Goal: Task Accomplishment & Management: Manage account settings

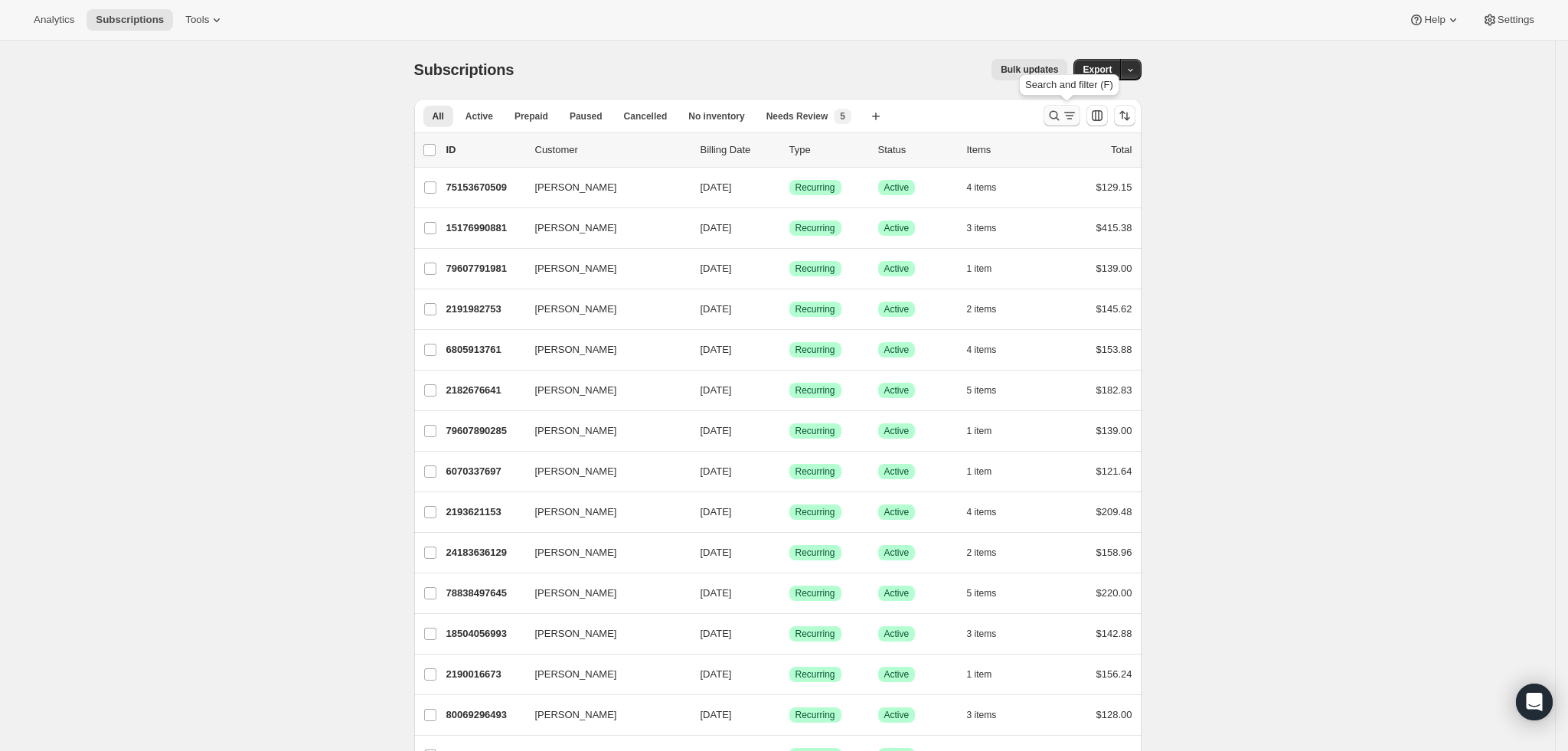
click at [1062, 113] on icon "Search and filter results" at bounding box center [1054, 116] width 16 height 16
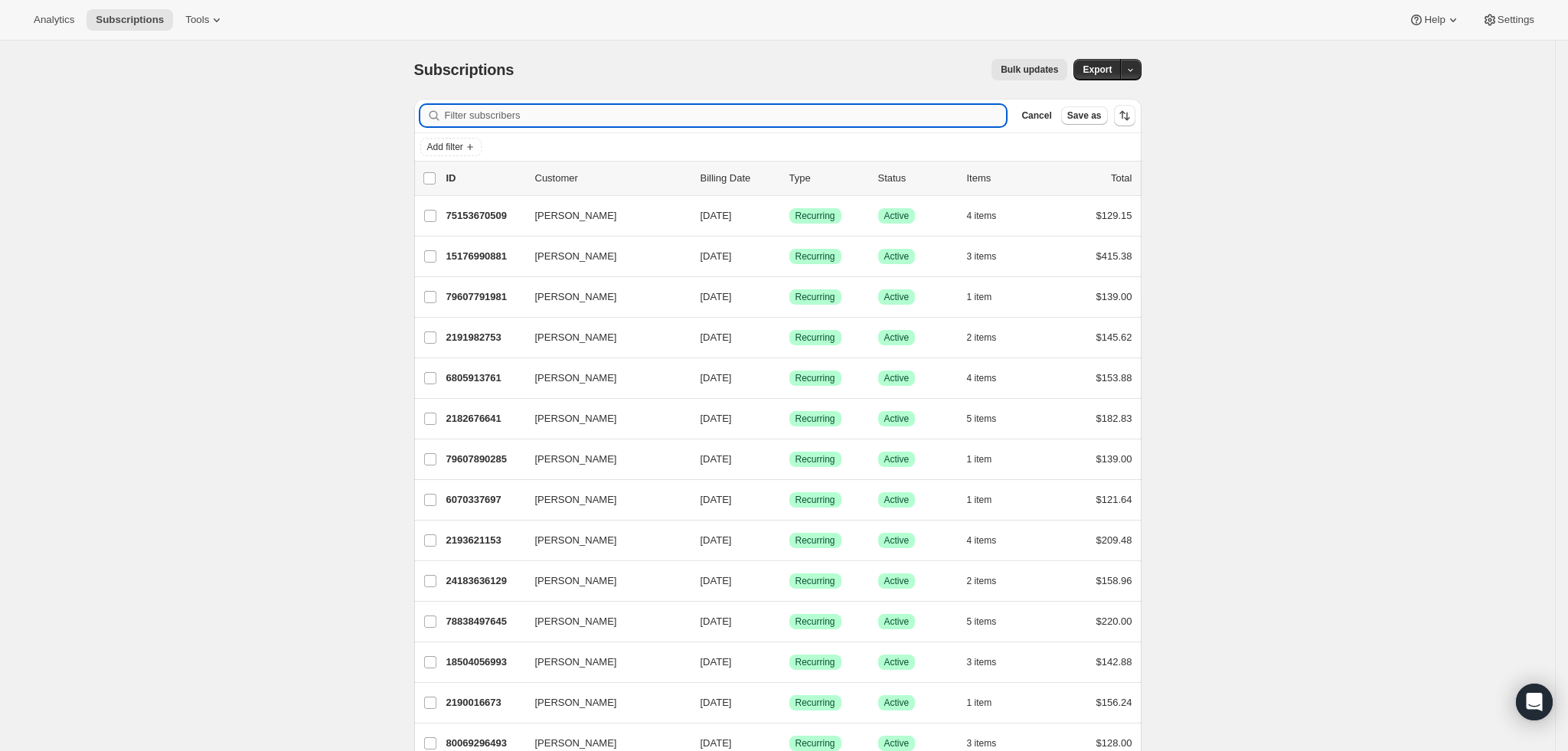
paste input "[EMAIL_ADDRESS][DOMAIN_NAME]"
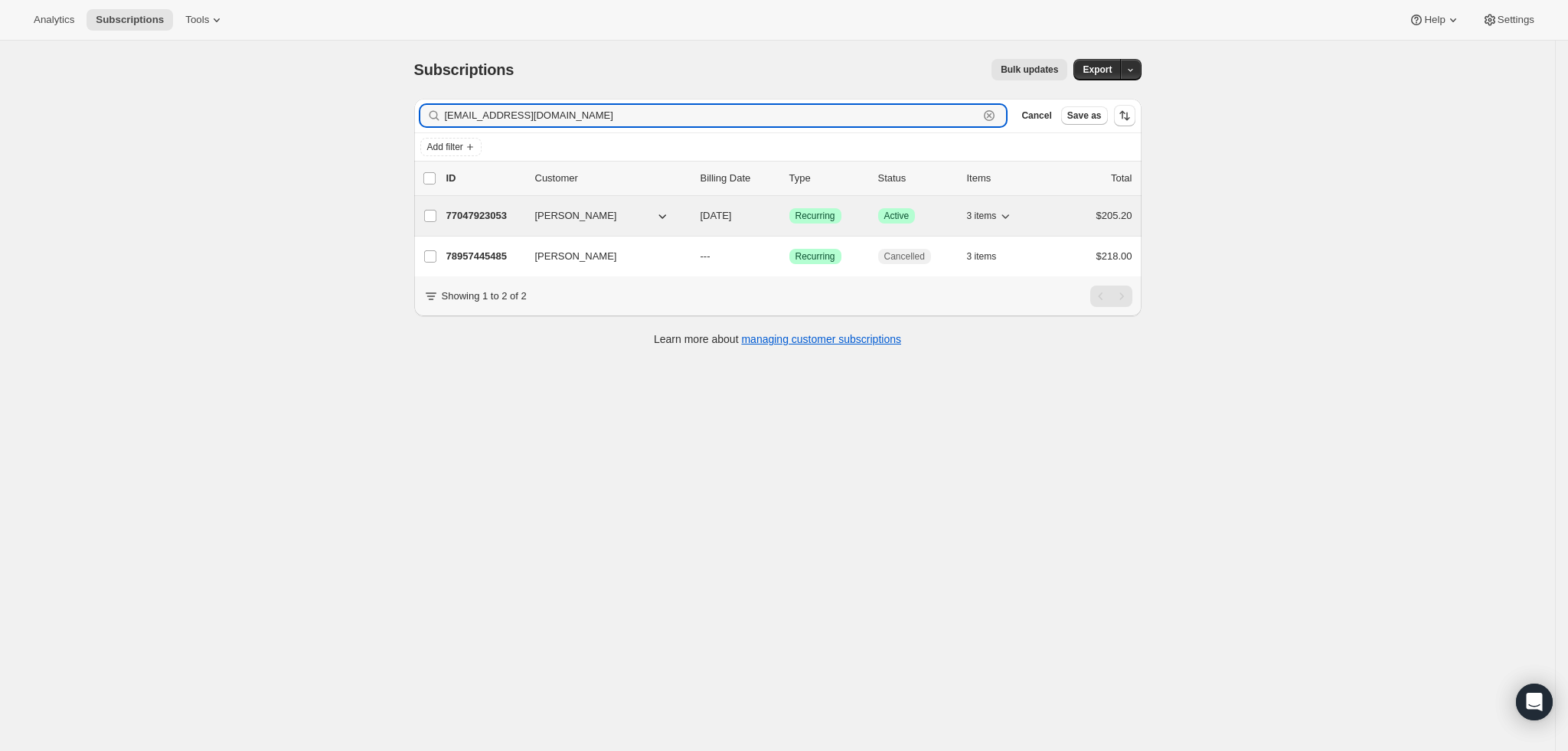
type input "[EMAIL_ADDRESS][DOMAIN_NAME]"
click at [497, 219] on p "77047923053" at bounding box center [484, 216] width 77 height 16
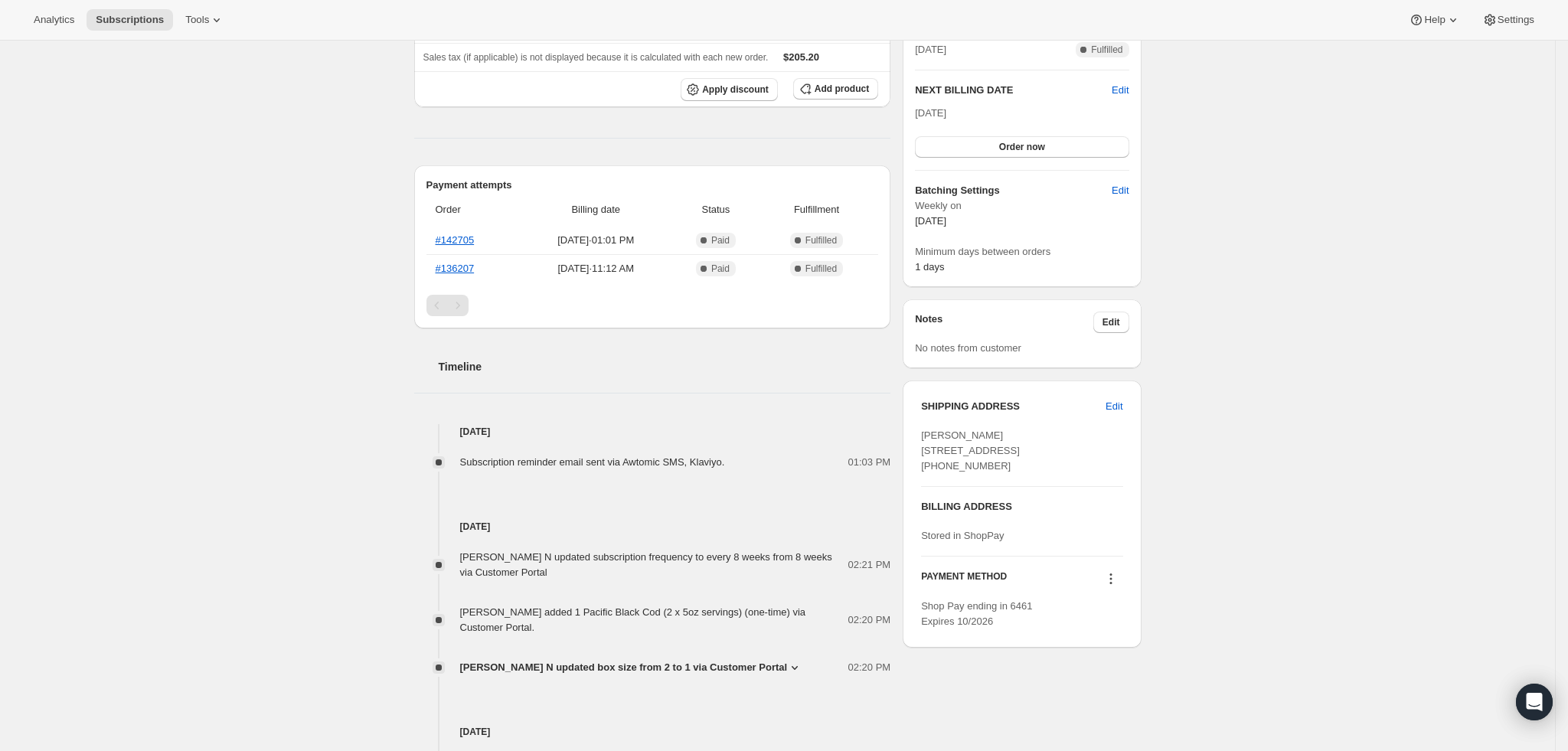
scroll to position [230, 0]
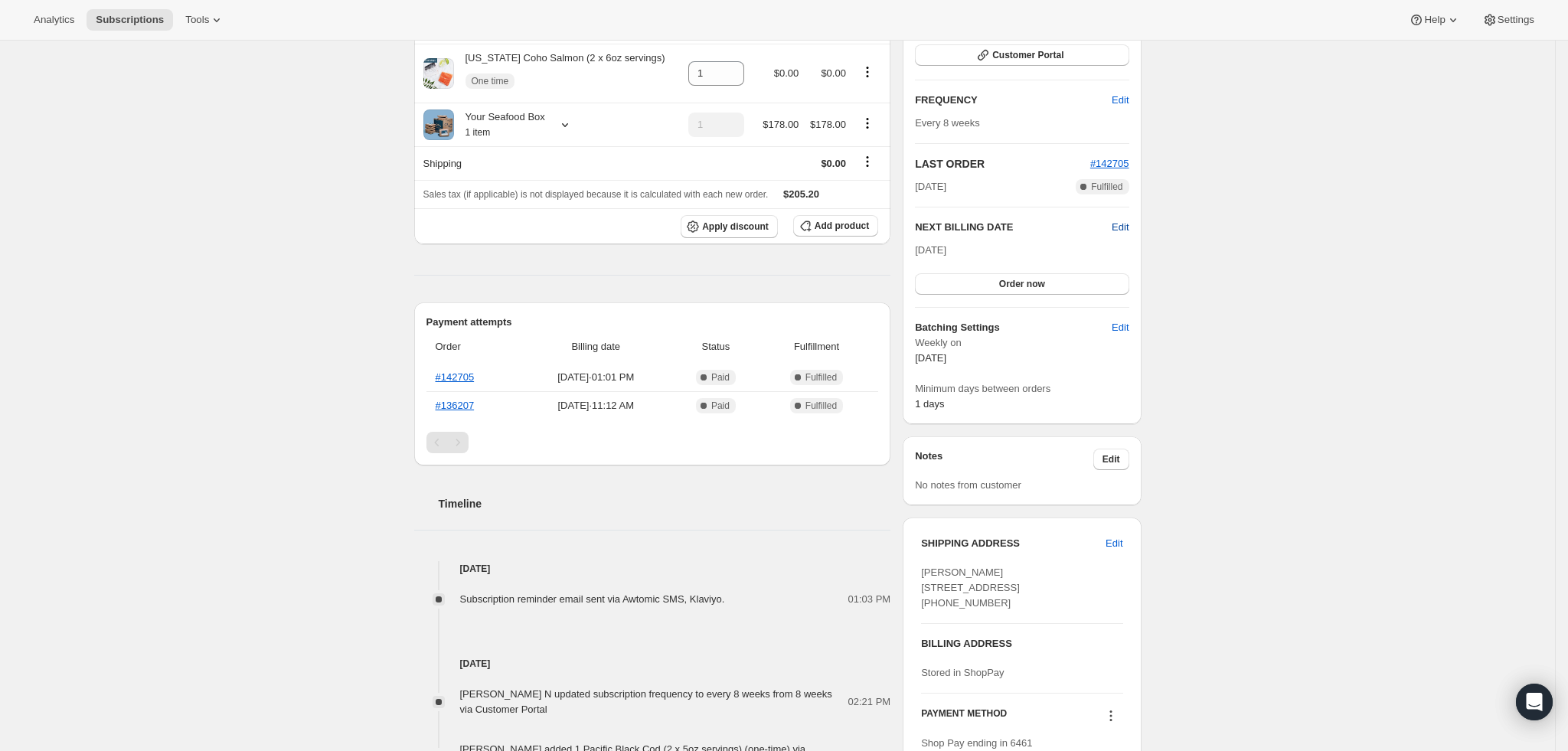
click at [1126, 227] on span "Edit" at bounding box center [1121, 227] width 17 height 16
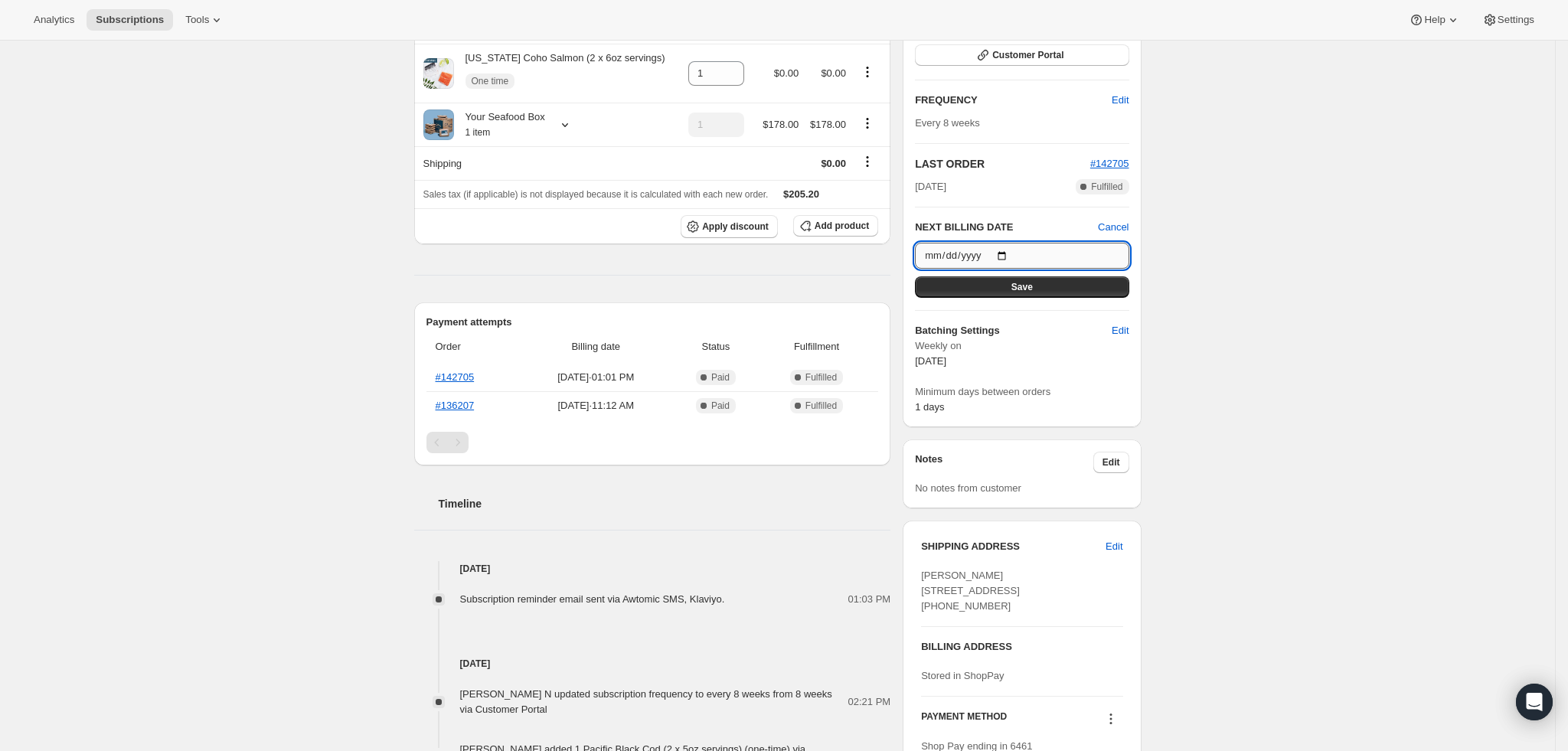
click at [1009, 251] on input "[DATE]" at bounding box center [1022, 256] width 214 height 26
type input "[DATE]"
click at [1077, 294] on button "Save" at bounding box center [1022, 286] width 214 height 21
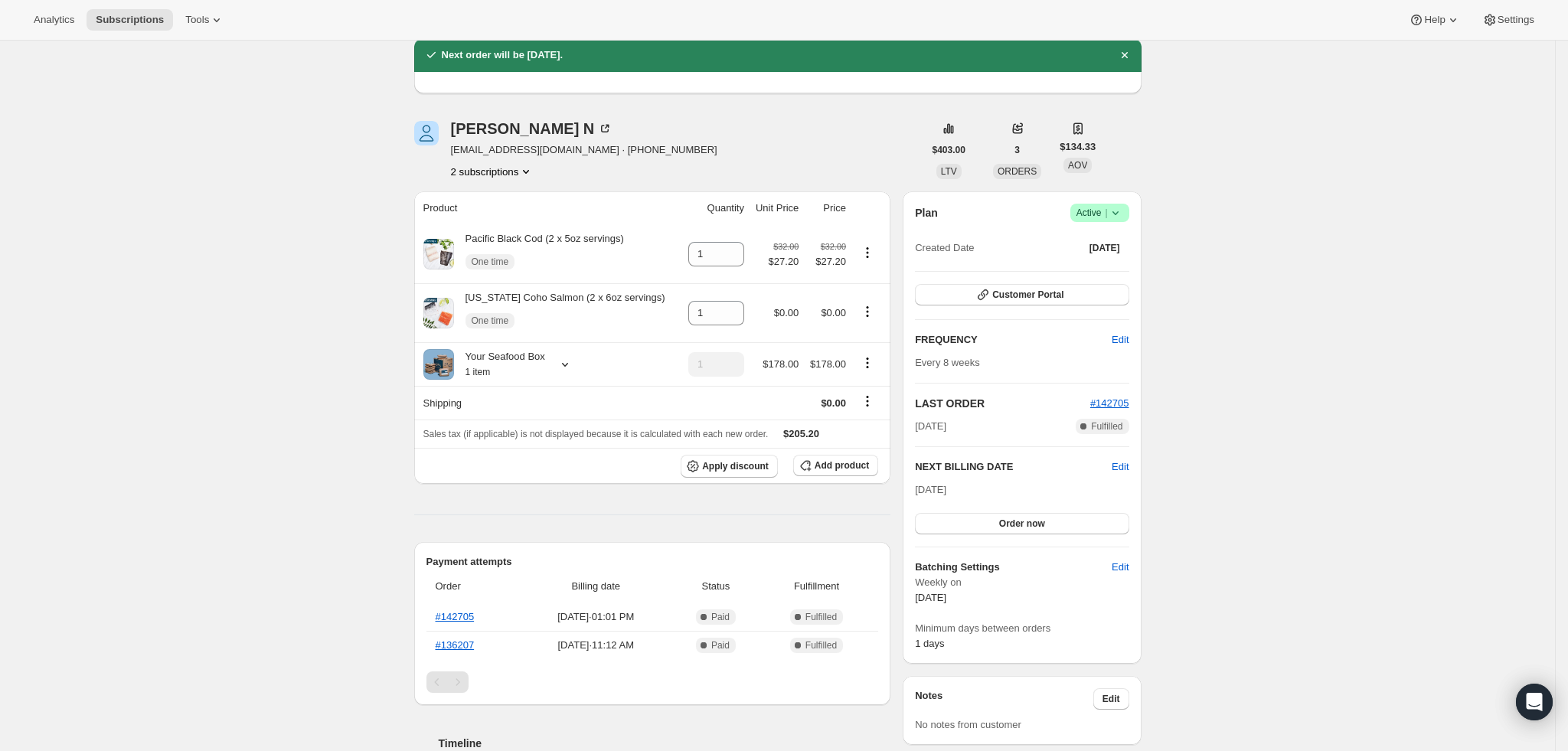
scroll to position [0, 0]
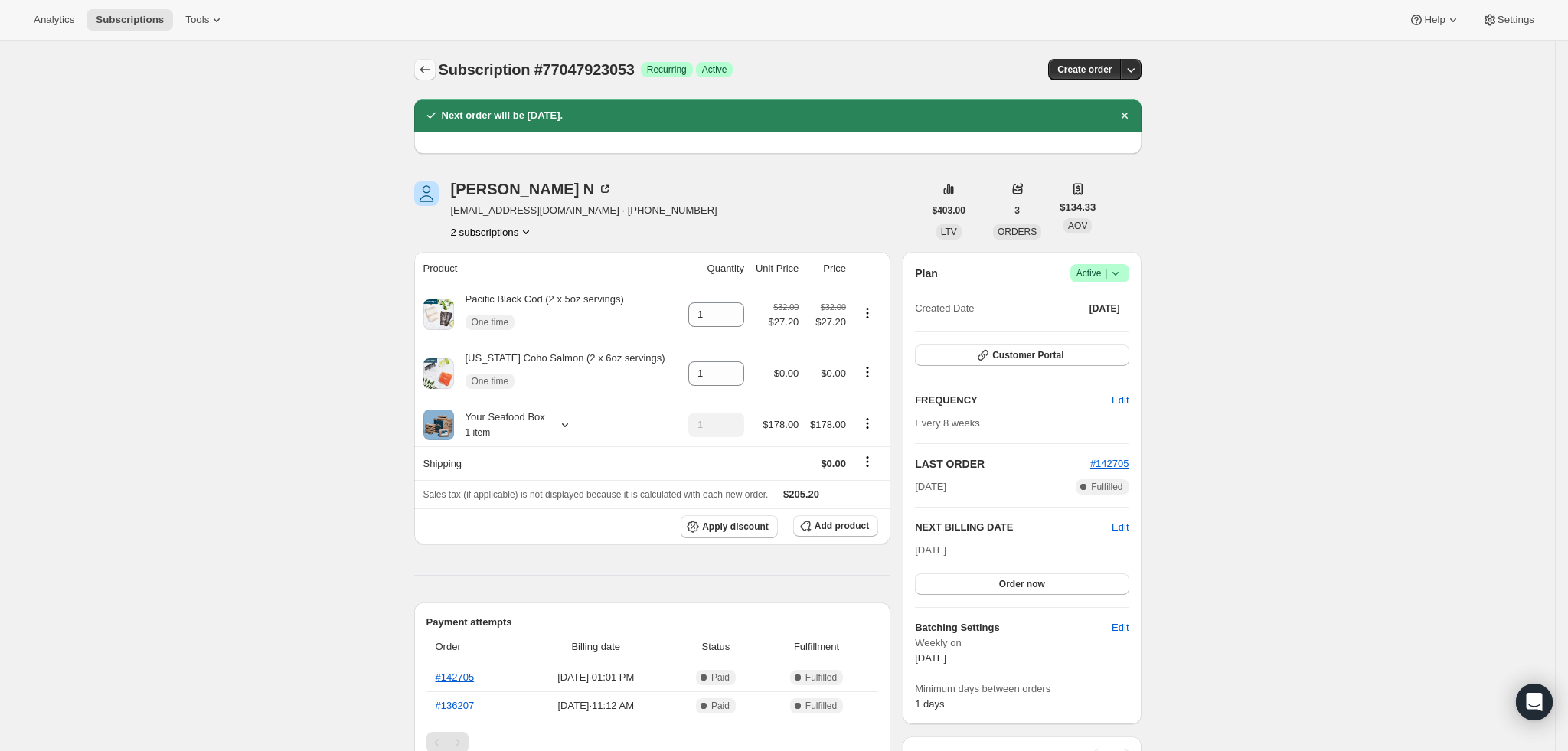
click at [428, 69] on icon "Subscriptions" at bounding box center [425, 69] width 16 height 16
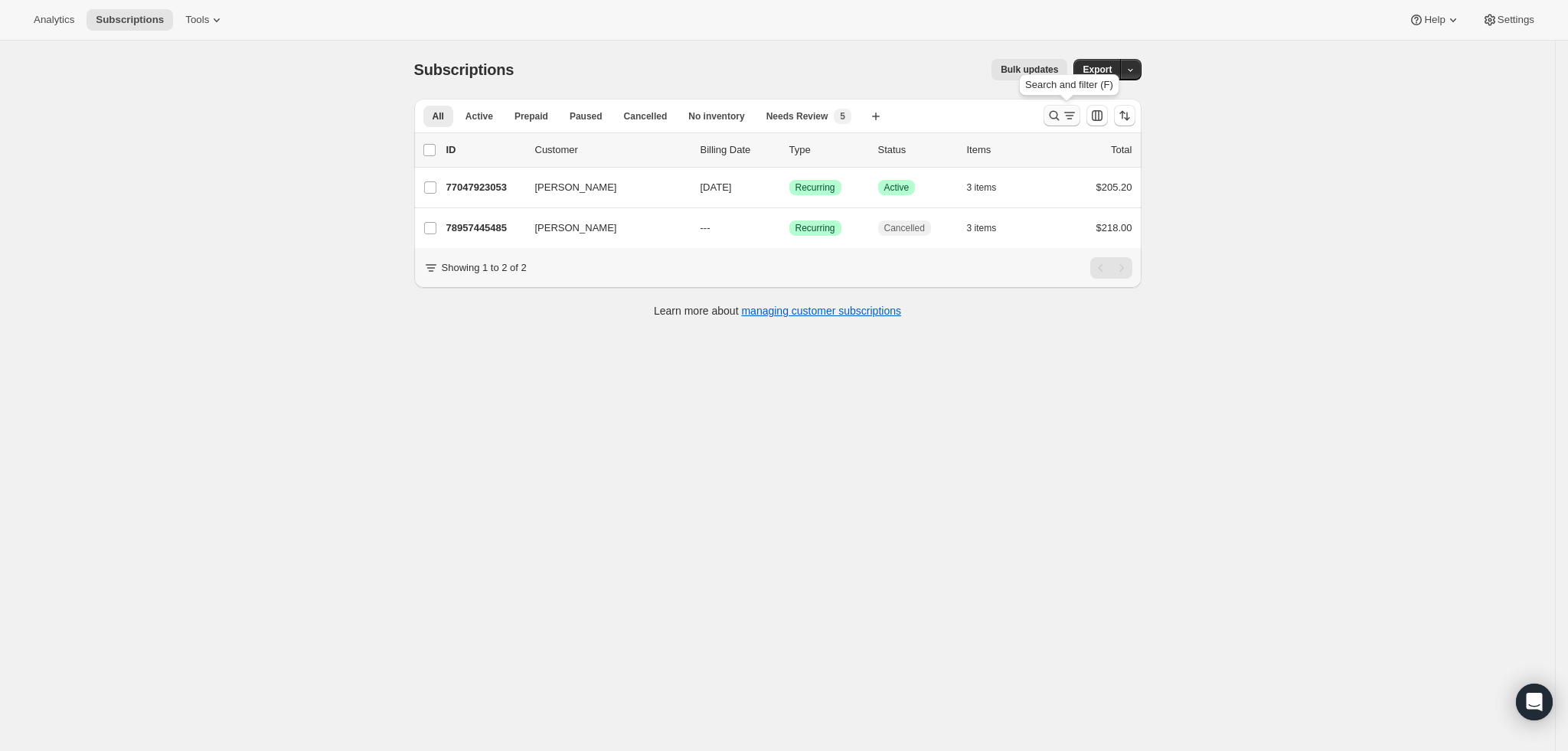
click at [1068, 117] on icon "Search and filter results" at bounding box center [1070, 116] width 16 height 16
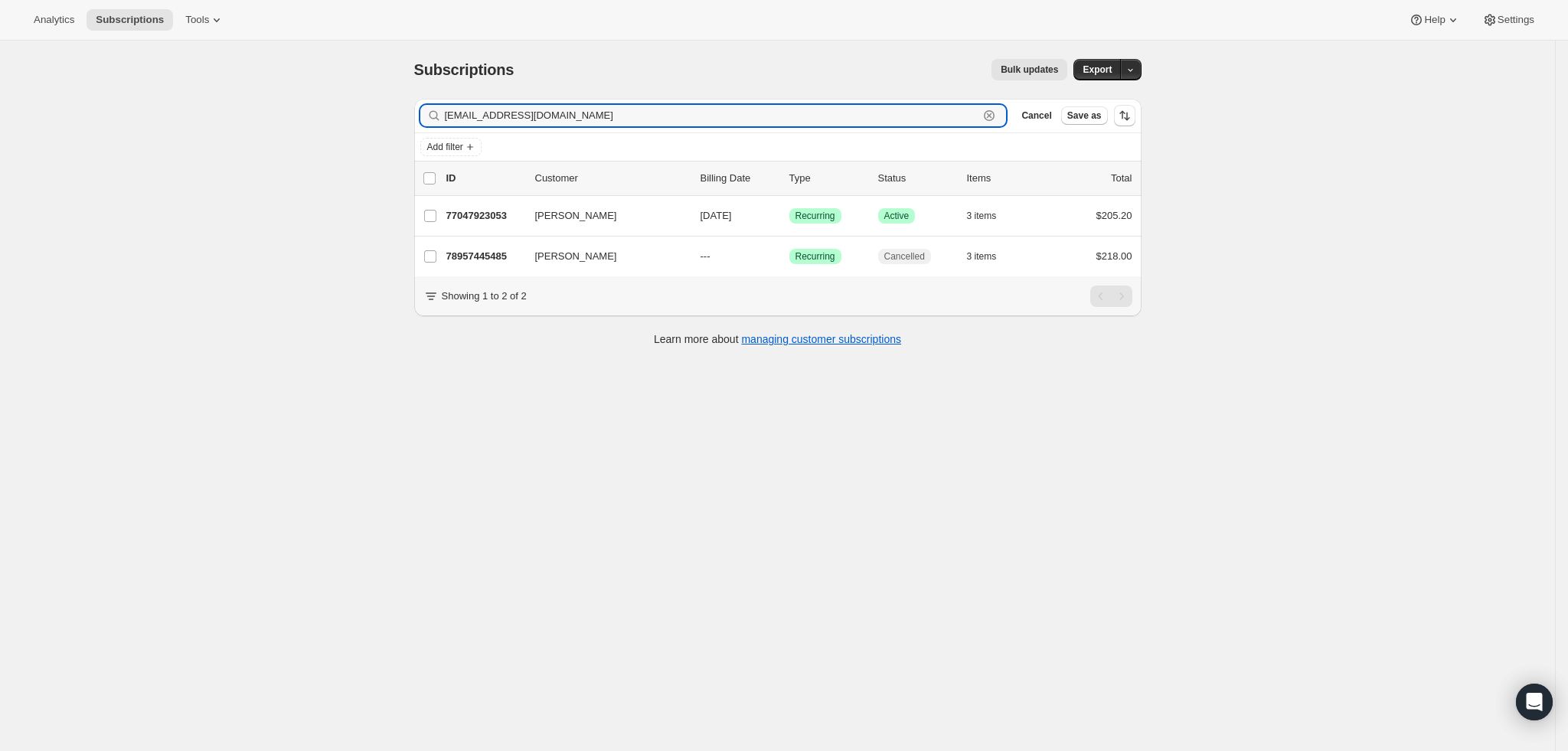
drag, startPoint x: 659, startPoint y: 119, endPoint x: 388, endPoint y: 125, distance: 271.1
click at [388, 125] on div "Subscriptions. This page is ready Subscriptions Bulk updates More actions Bulk …" at bounding box center [777, 416] width 1555 height 751
paste input "[EMAIL_ADDRESS]"
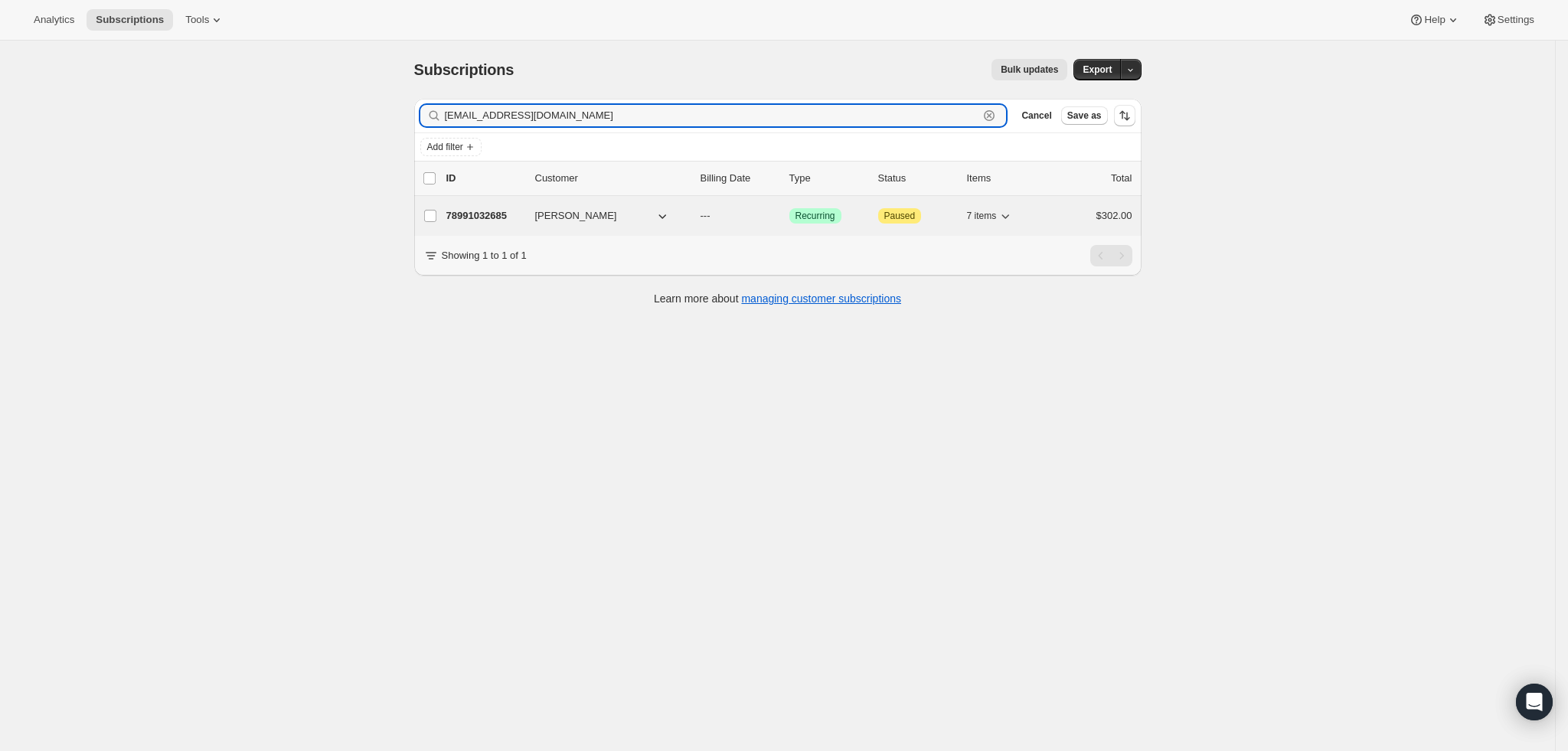
type input "[EMAIL_ADDRESS][DOMAIN_NAME]"
click at [498, 214] on p "78991032685" at bounding box center [484, 216] width 77 height 16
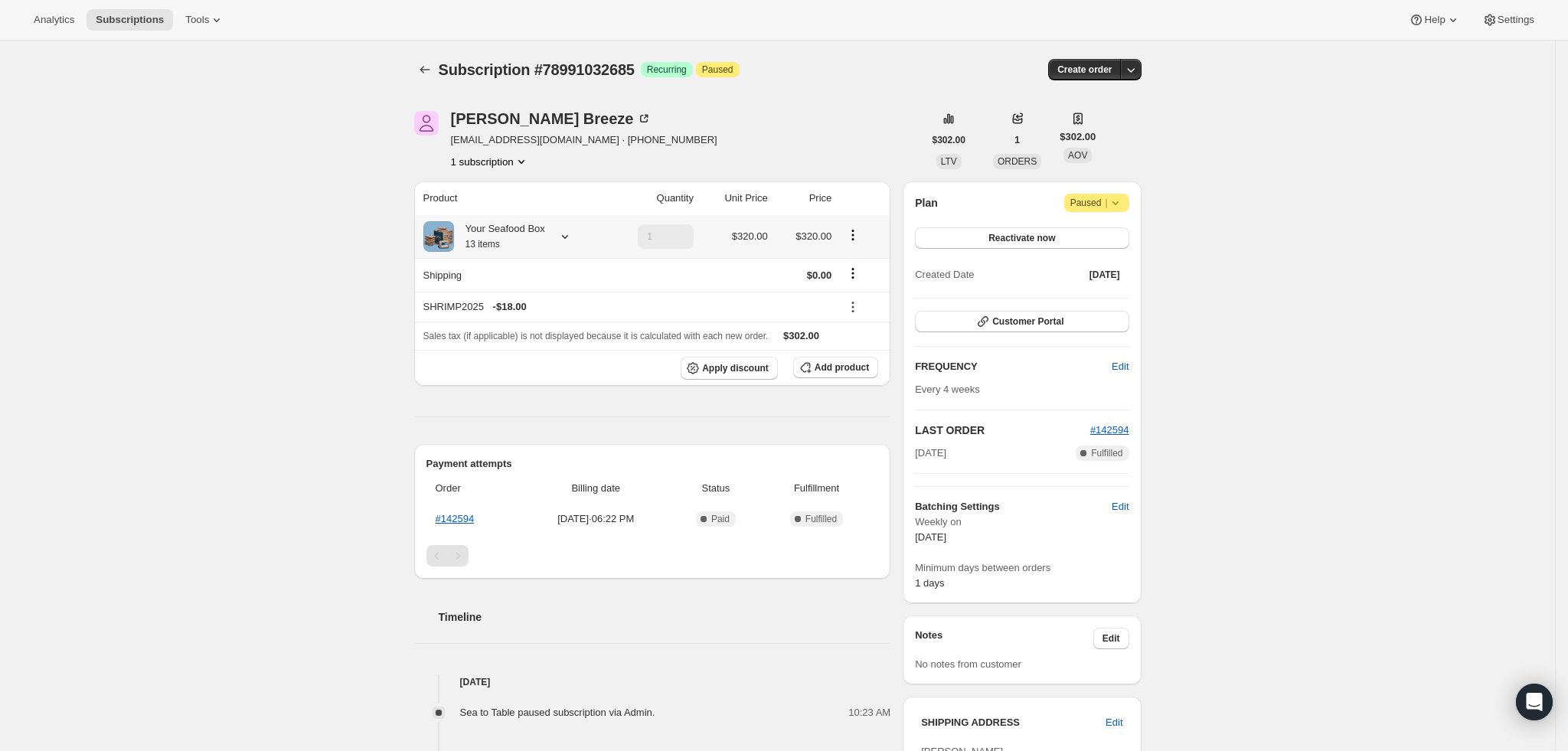
click at [569, 236] on icon at bounding box center [565, 236] width 16 height 16
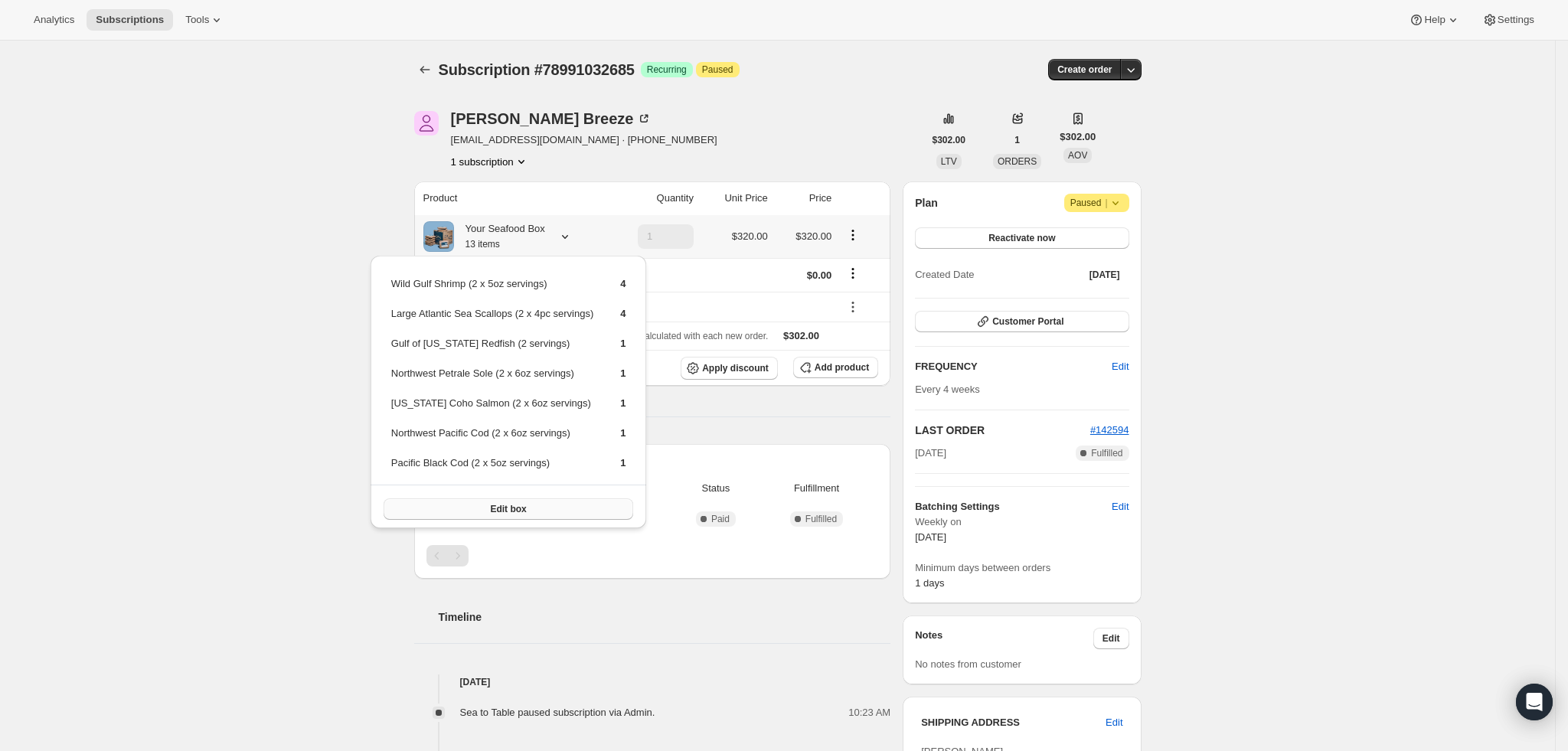
click at [516, 509] on span "Edit box" at bounding box center [508, 508] width 36 height 12
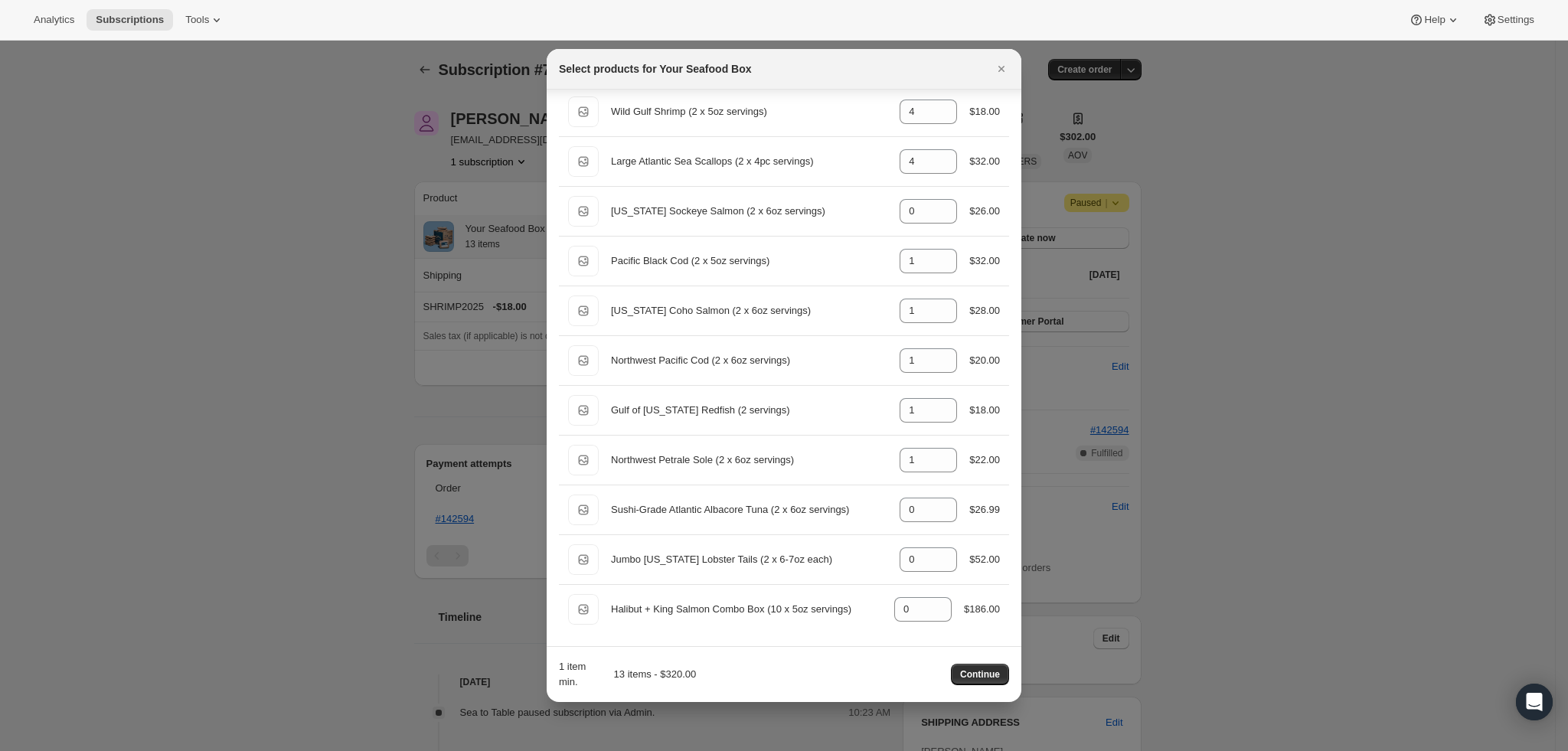
scroll to position [768, 0]
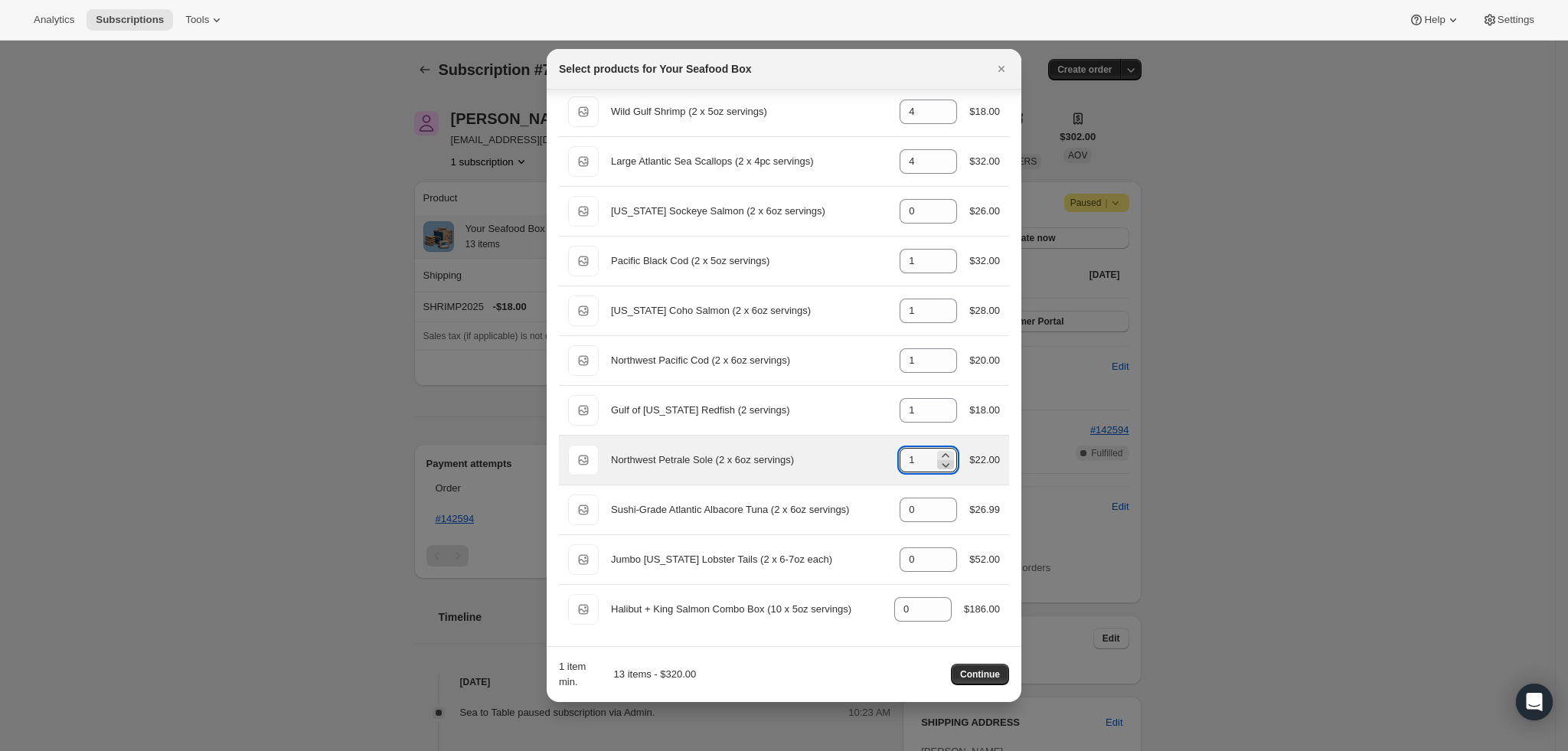
click at [938, 468] on icon ":rmb:" at bounding box center [946, 465] width 16 height 16
type input "0"
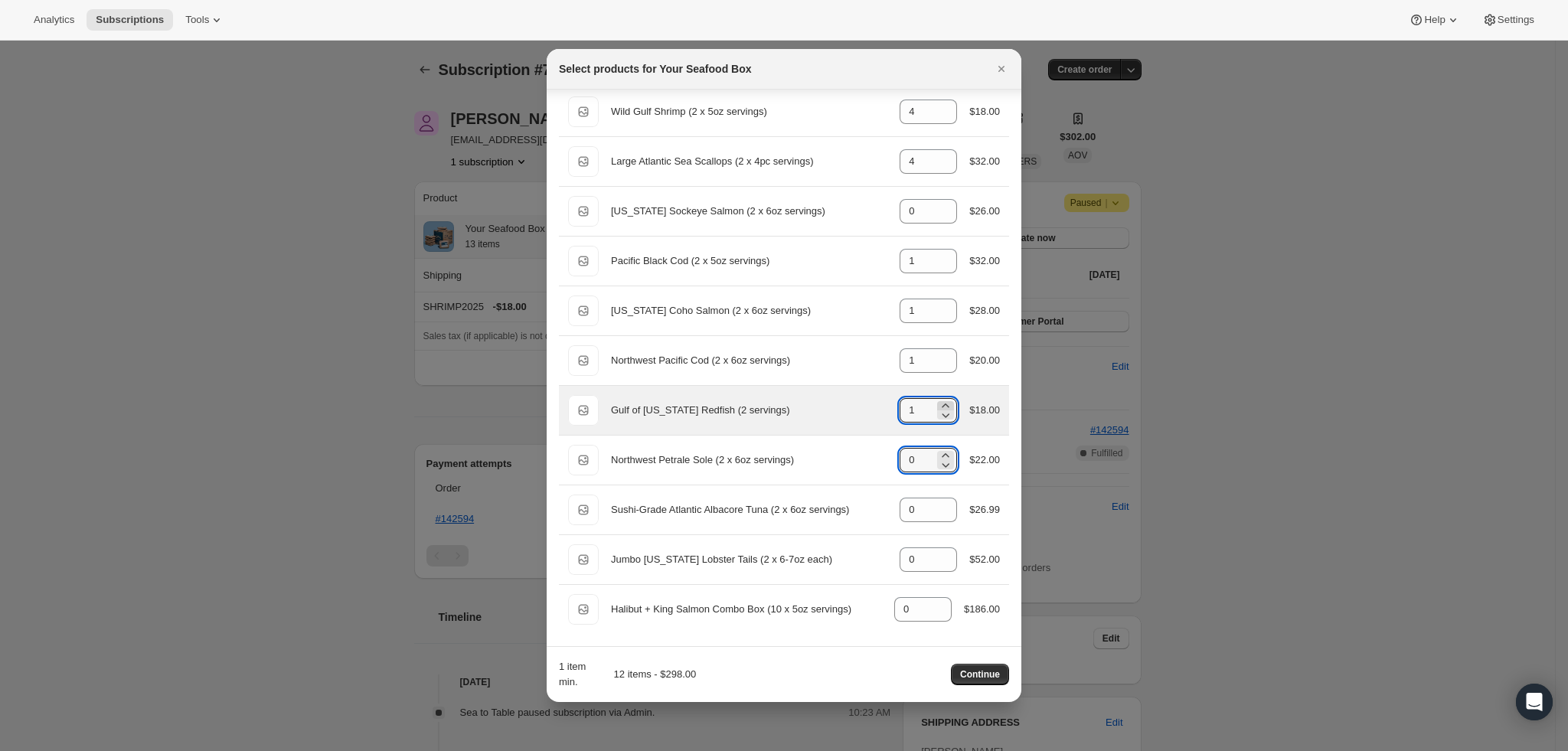
click at [938, 400] on icon ":rmb:" at bounding box center [946, 406] width 16 height 16
type input "2"
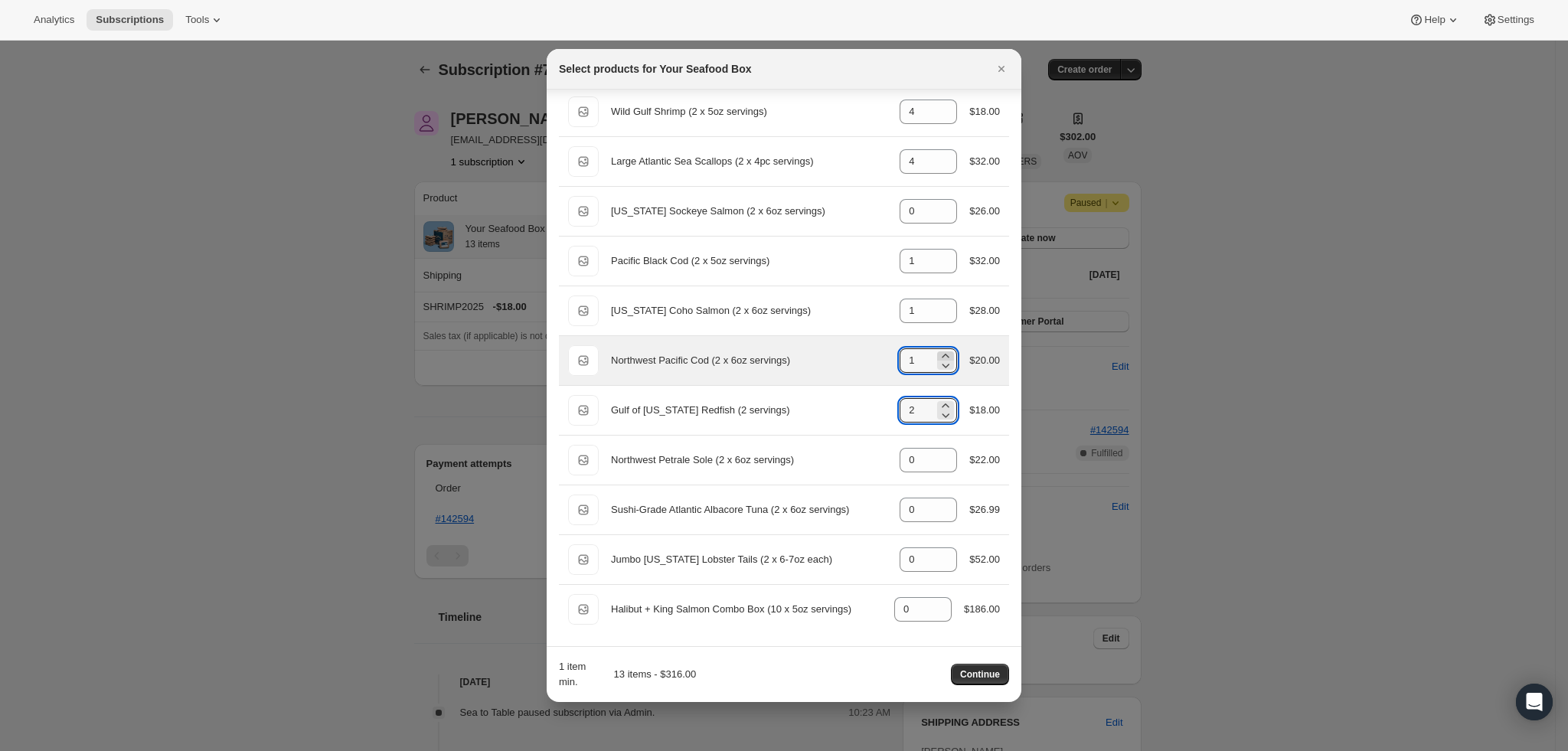
click at [940, 356] on icon ":rmb:" at bounding box center [946, 356] width 16 height 16
type input "2"
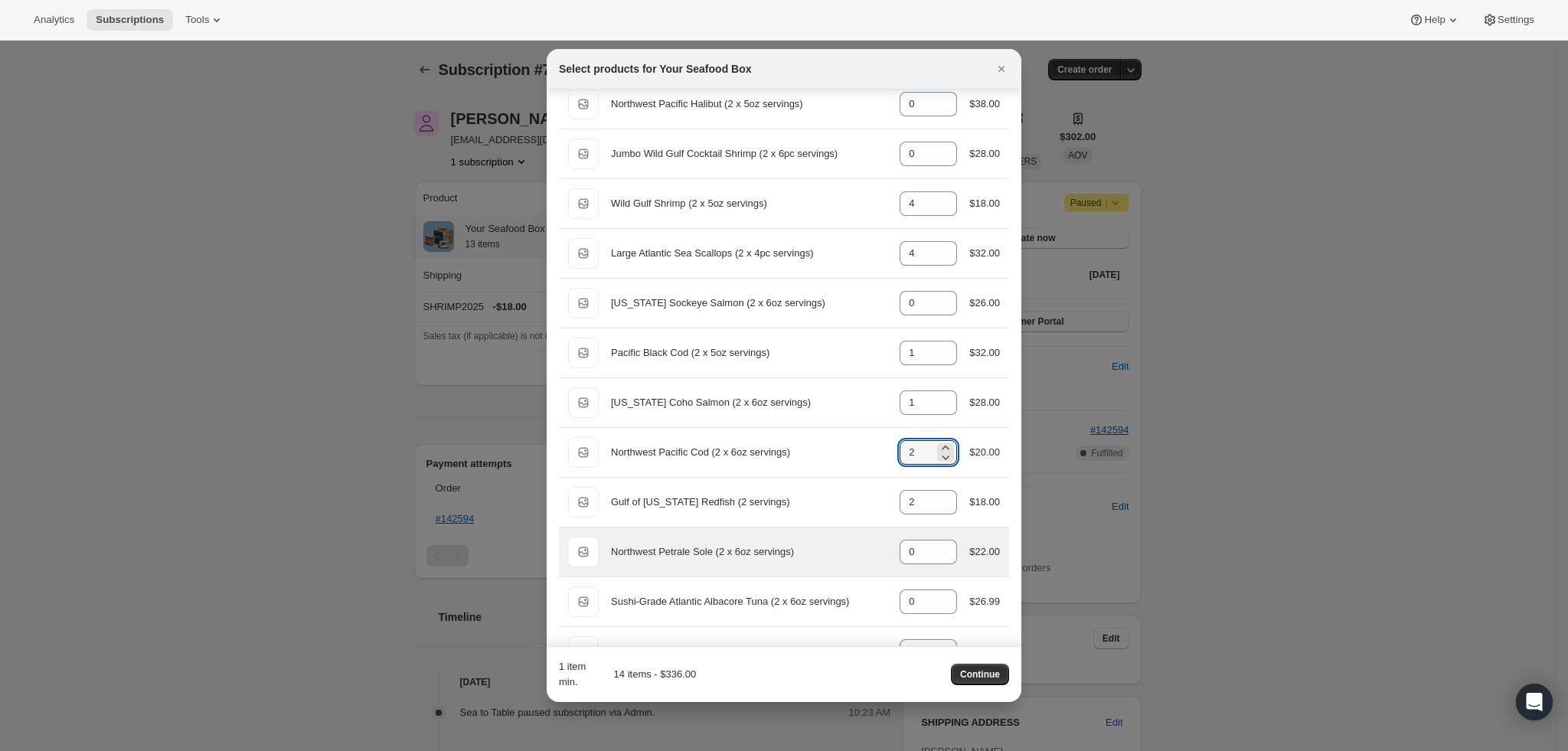
scroll to position [653, 0]
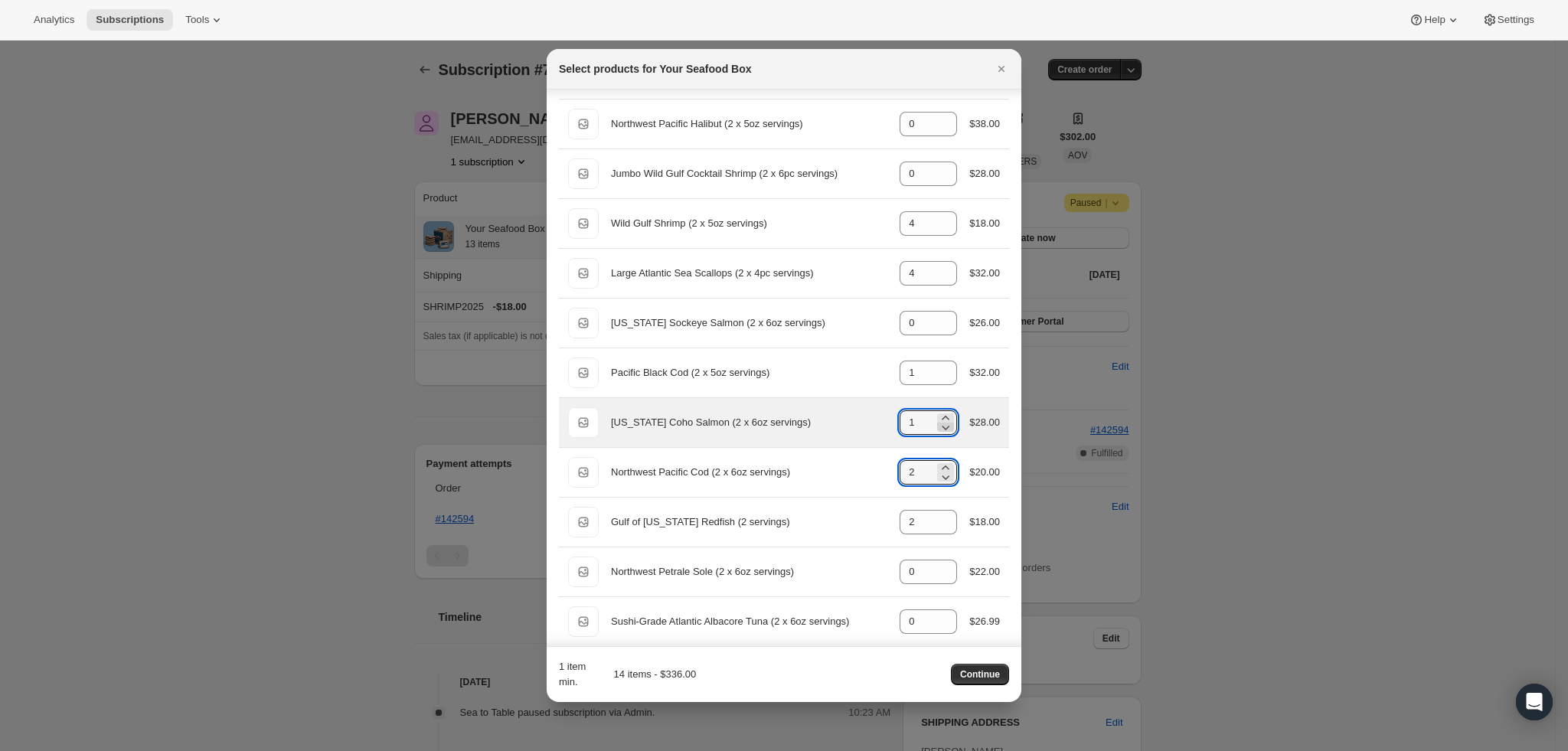
click at [938, 432] on icon ":rmb:" at bounding box center [946, 427] width 16 height 16
type input "0"
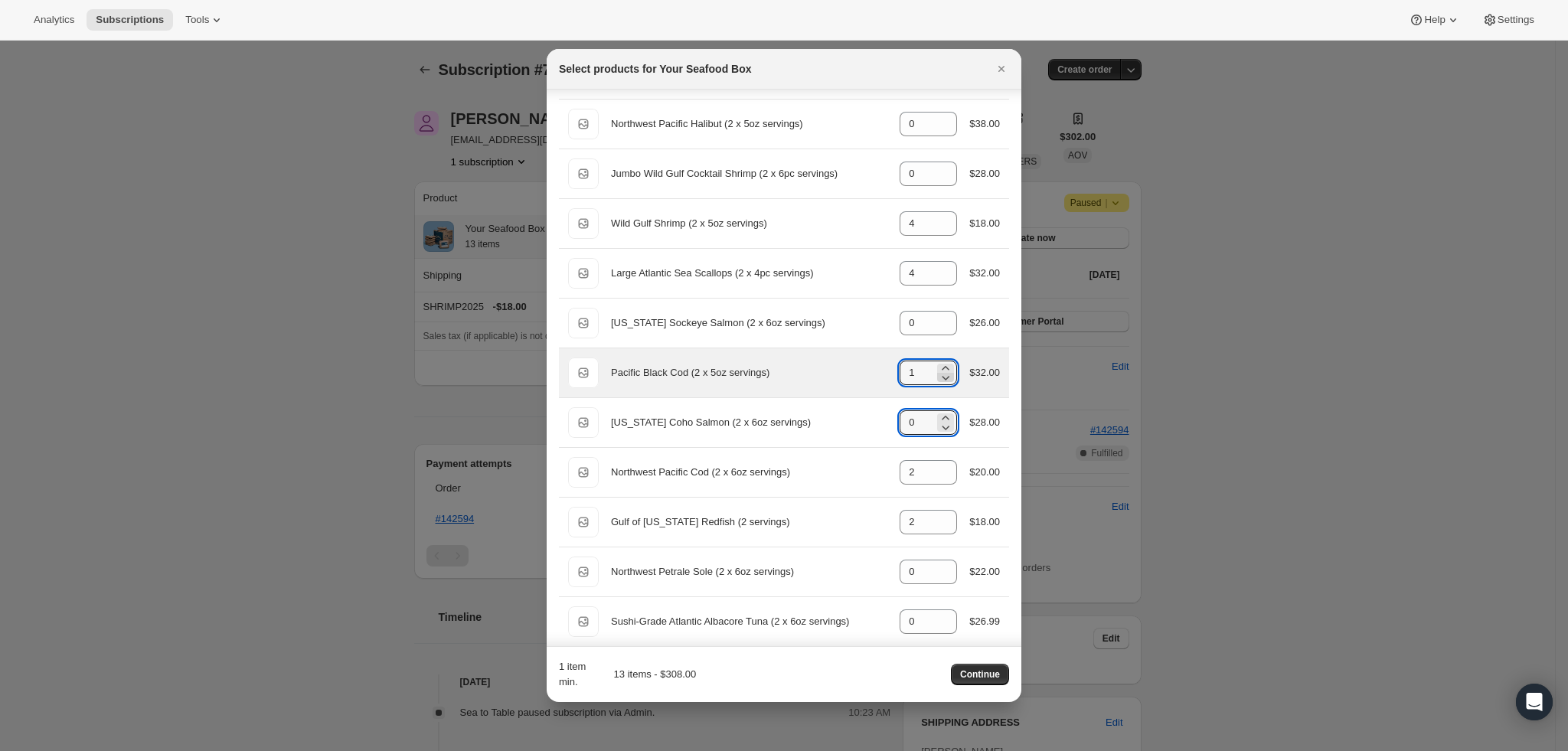
click at [940, 381] on icon ":rmb:" at bounding box center [946, 377] width 16 height 16
type input "0"
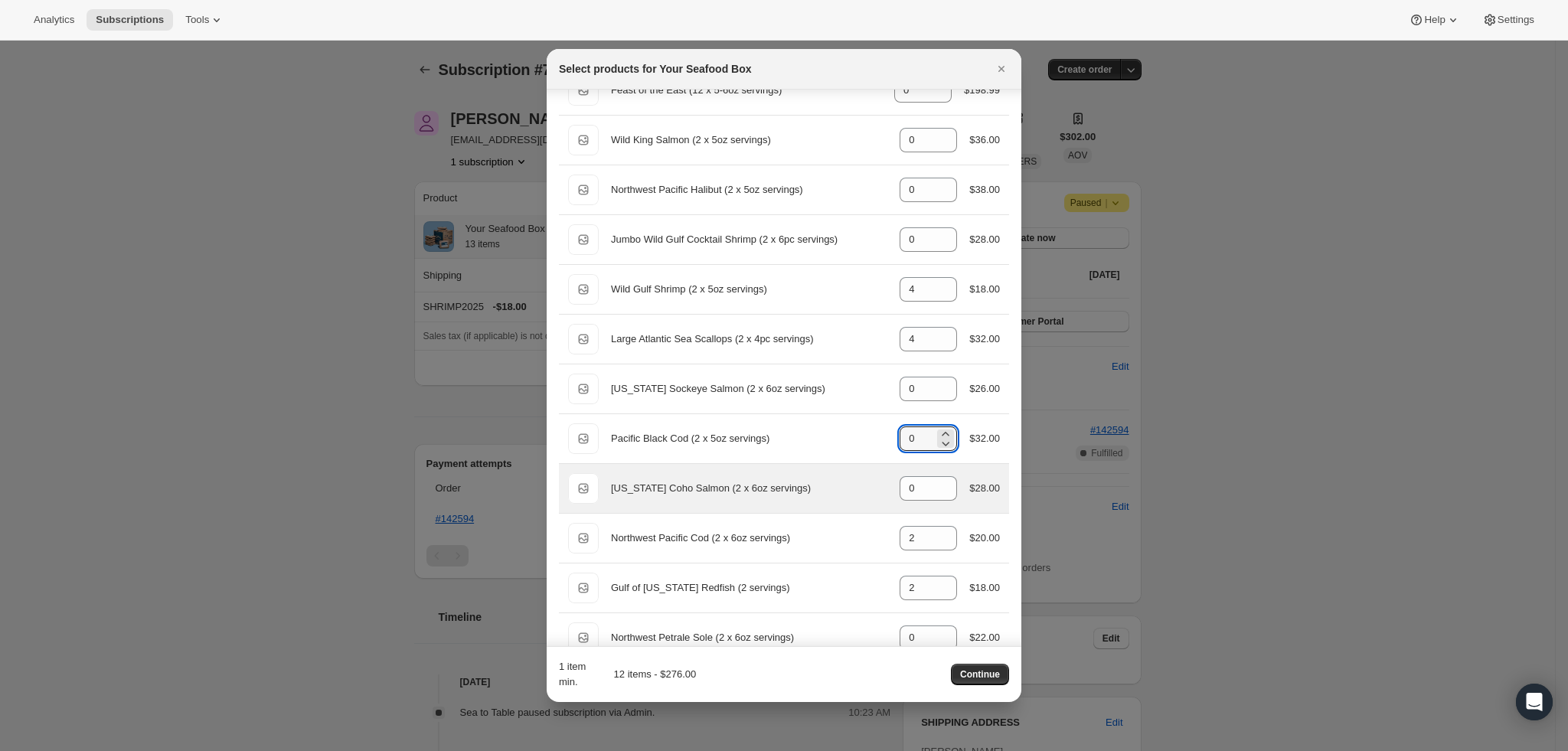
scroll to position [538, 0]
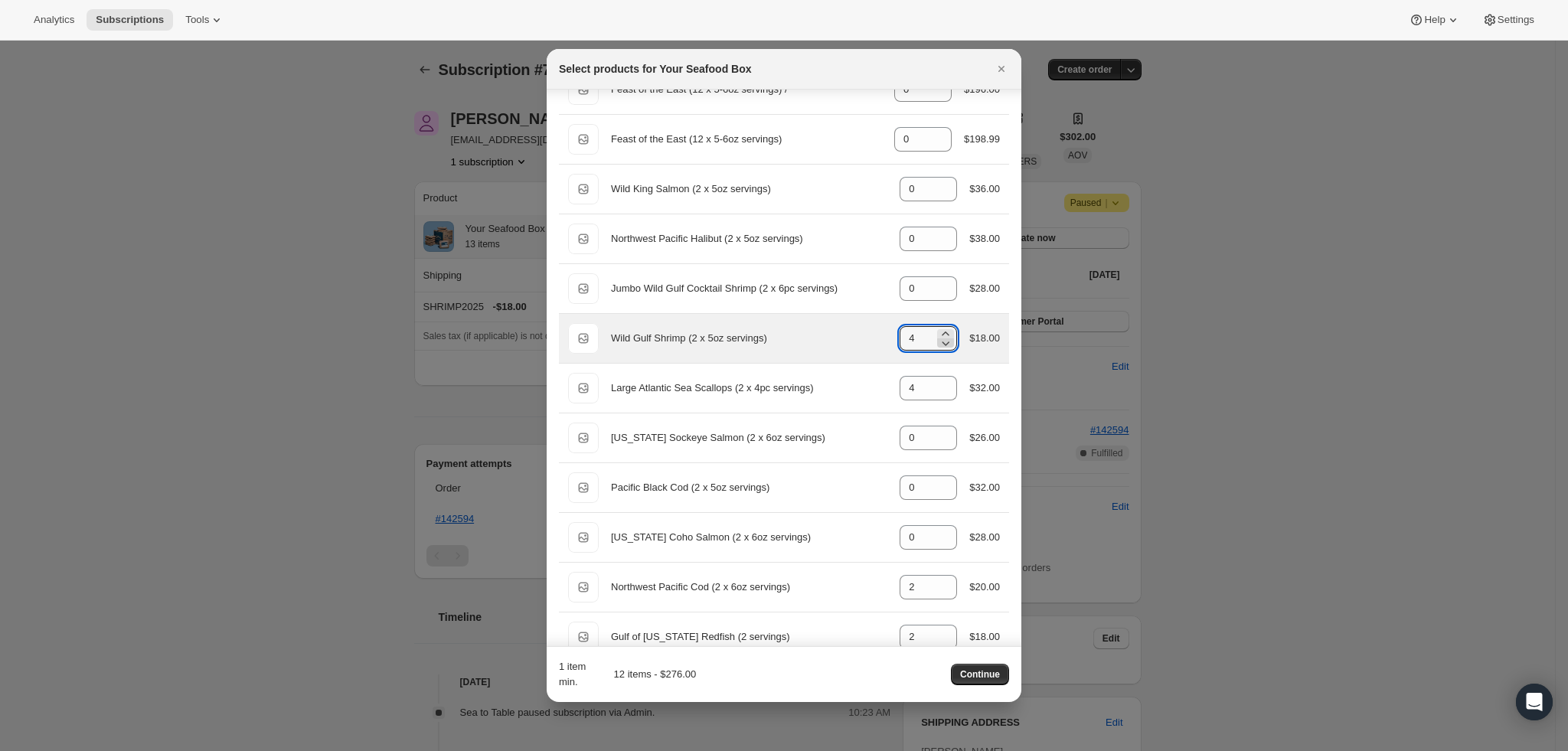
click at [938, 348] on icon ":rmb:" at bounding box center [946, 343] width 16 height 16
type input "2"
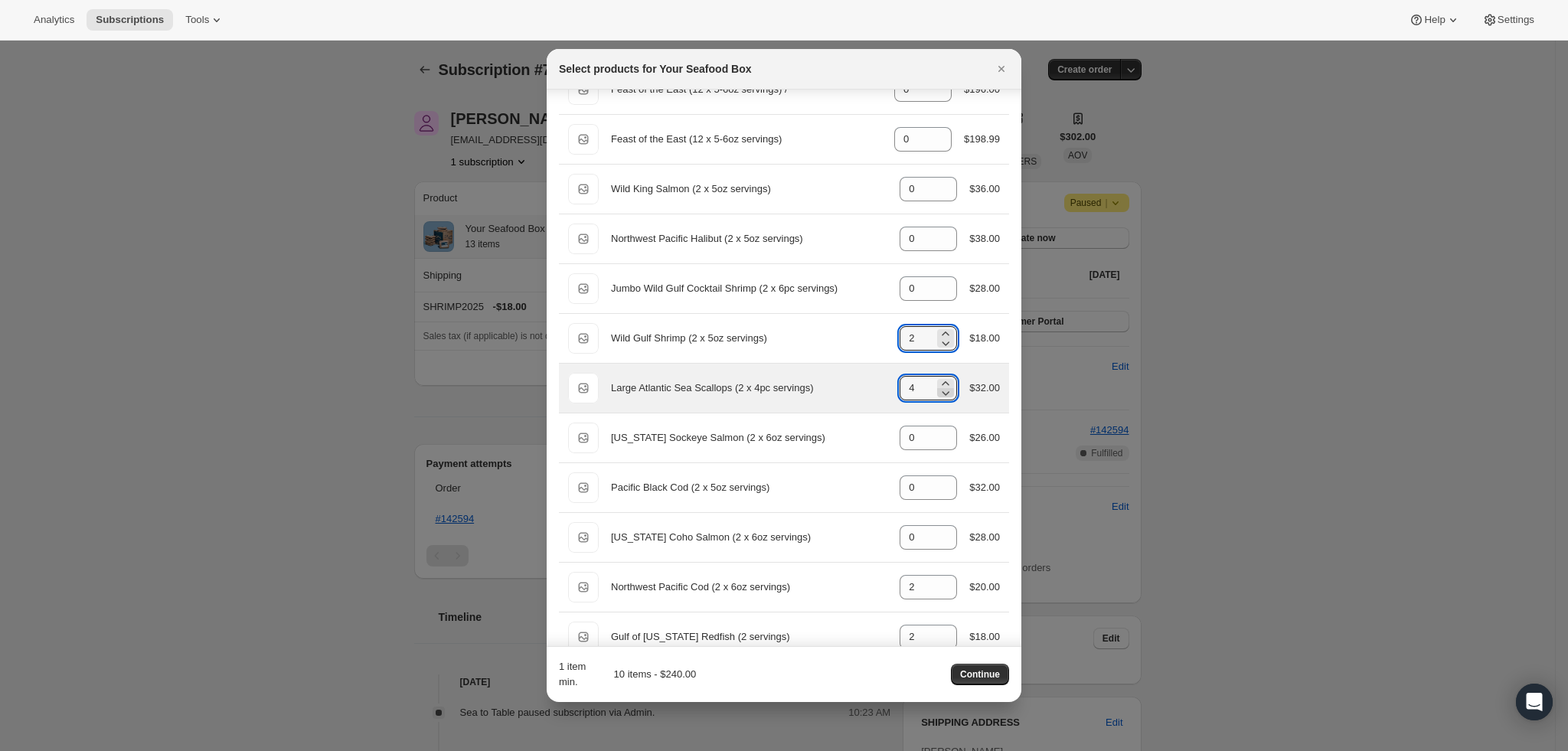
click at [938, 398] on icon ":rmb:" at bounding box center [946, 393] width 16 height 16
type input "2"
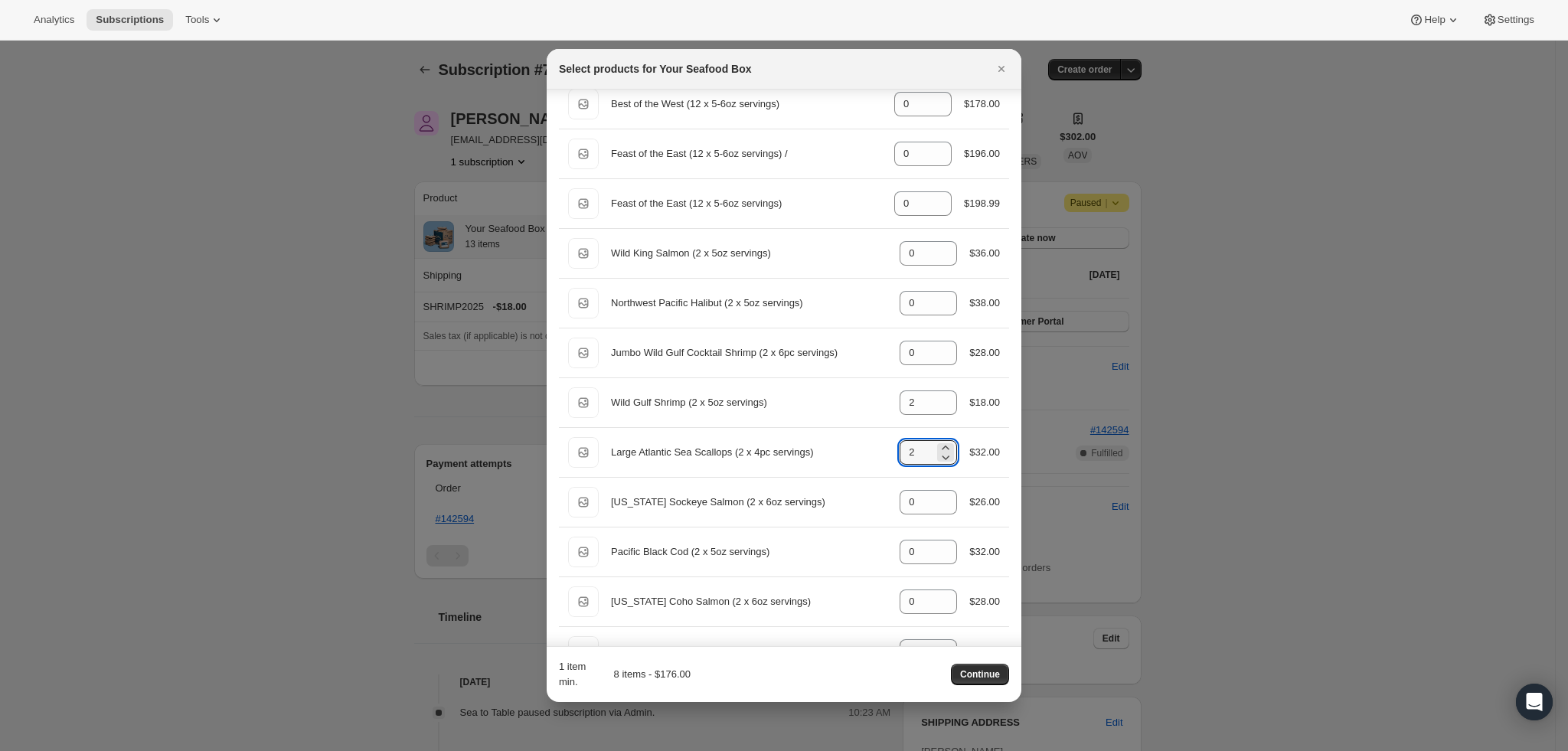
scroll to position [423, 0]
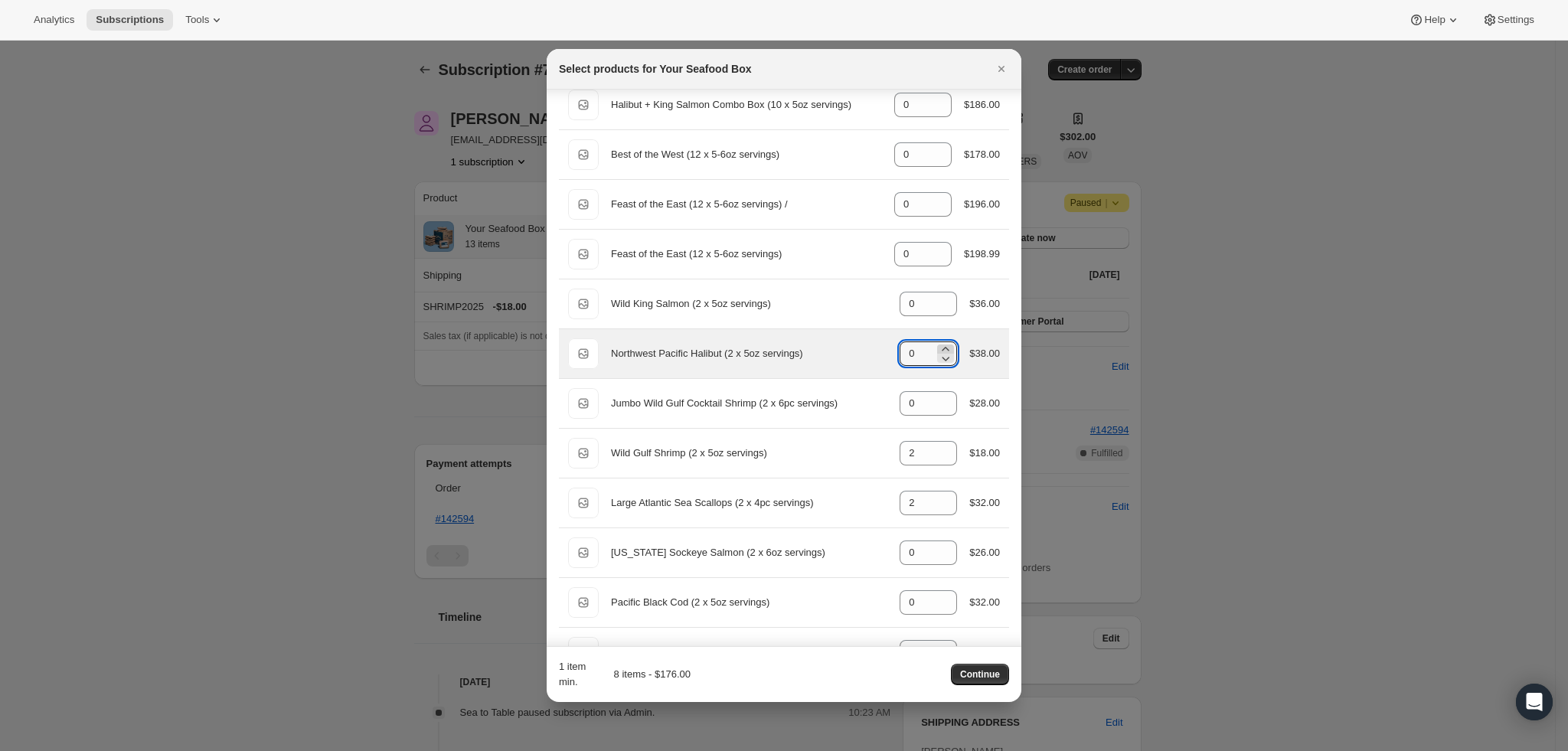
click at [939, 350] on icon ":rmb:" at bounding box center [946, 349] width 16 height 16
type input "2"
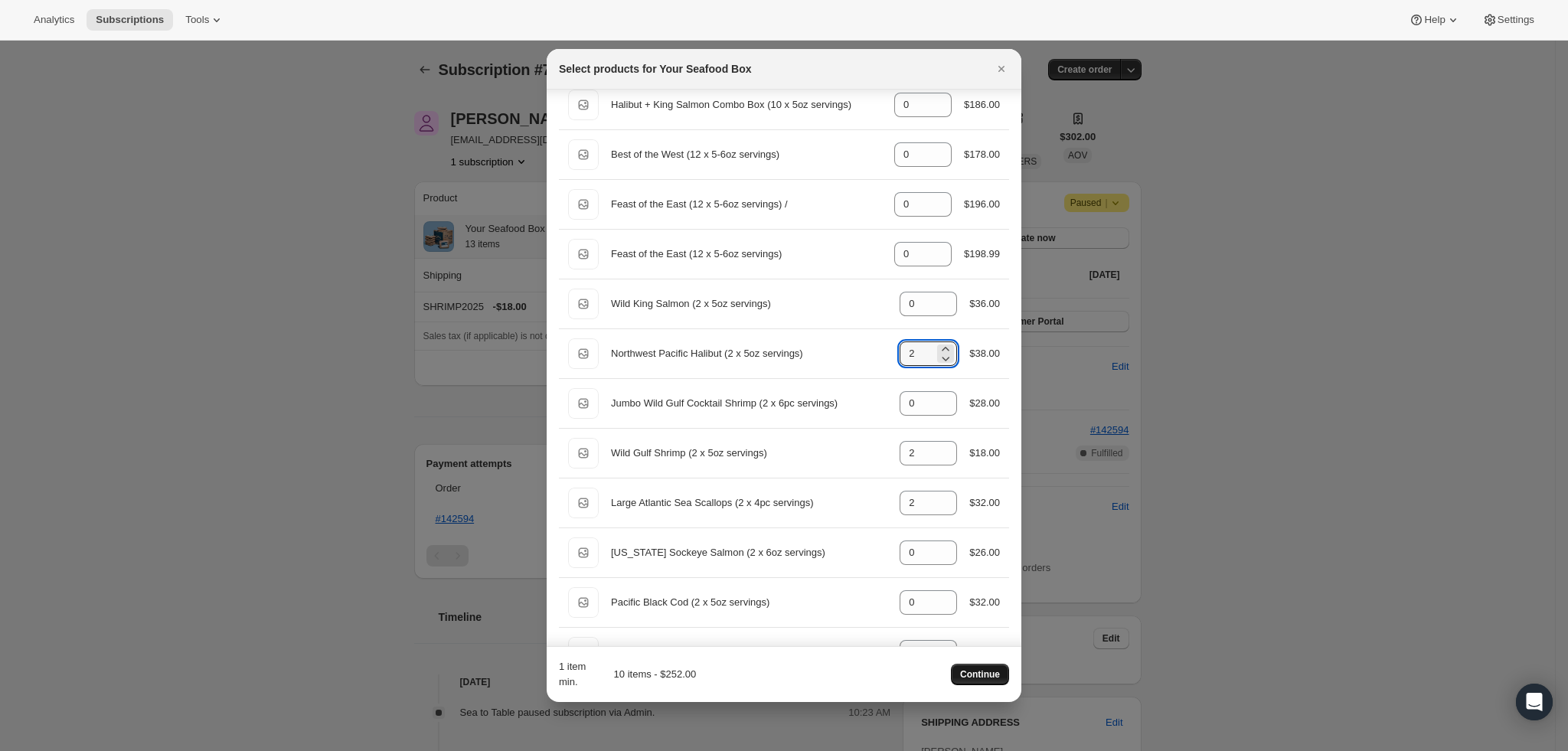
click at [971, 676] on span "Continue" at bounding box center [980, 674] width 40 height 12
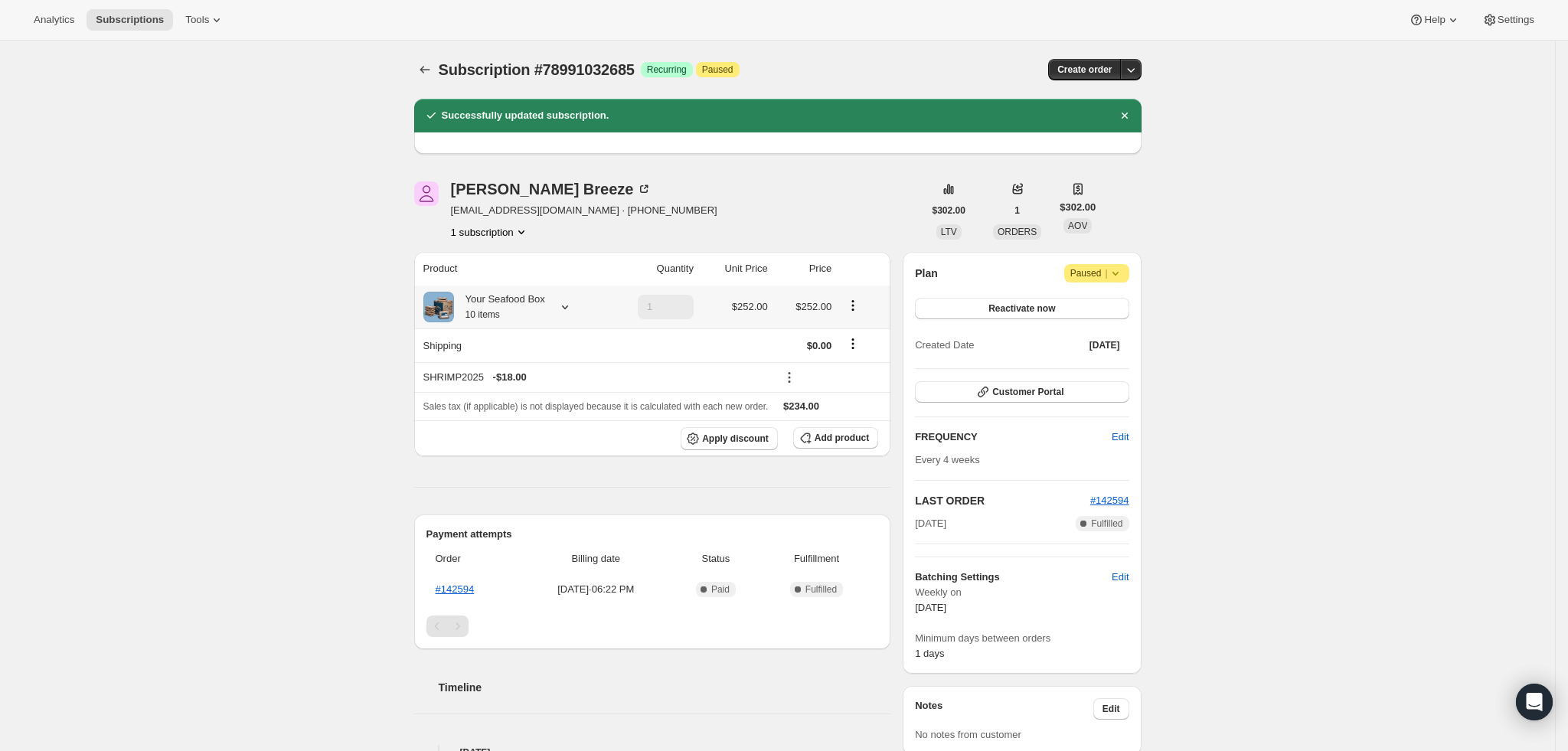
click at [563, 306] on icon at bounding box center [565, 307] width 16 height 16
